Goal: Navigation & Orientation: Find specific page/section

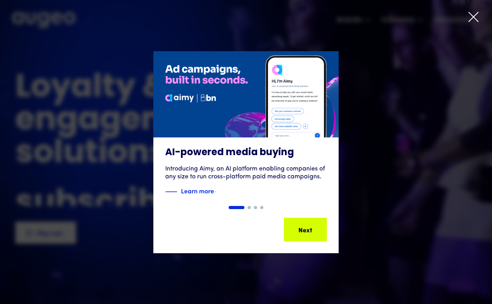
click at [474, 20] on icon at bounding box center [474, 17] width 12 height 12
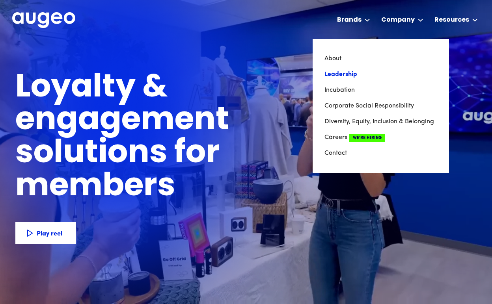
click at [343, 73] on link "Leadership" at bounding box center [380, 75] width 113 height 16
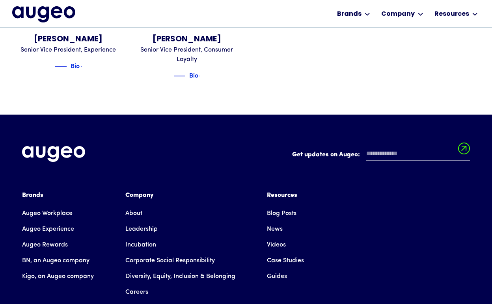
scroll to position [1108, 0]
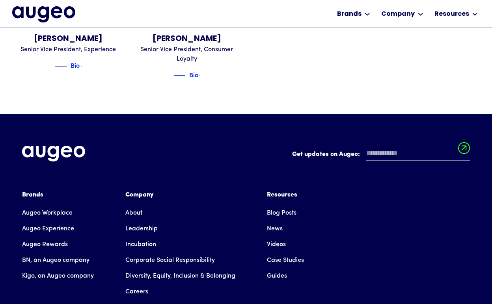
click at [134, 205] on link "About" at bounding box center [133, 213] width 17 height 16
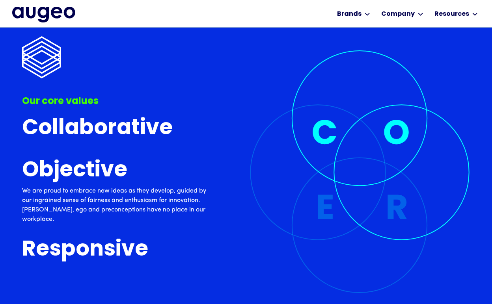
scroll to position [2022, 0]
